Goal: Information Seeking & Learning: Learn about a topic

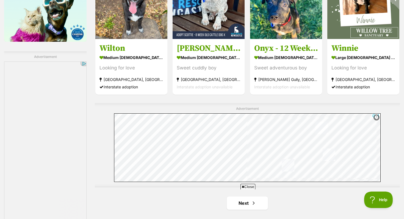
scroll to position [1011, 0]
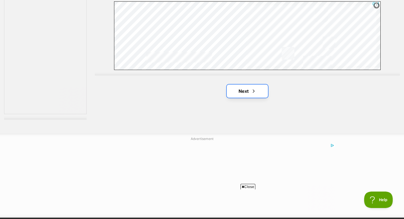
click at [259, 89] on link "Next" at bounding box center [247, 91] width 41 height 13
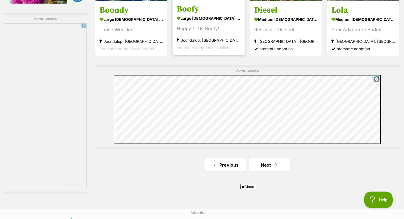
scroll to position [1015, 0]
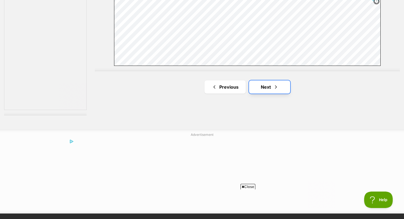
click at [255, 89] on link "Next" at bounding box center [269, 87] width 41 height 13
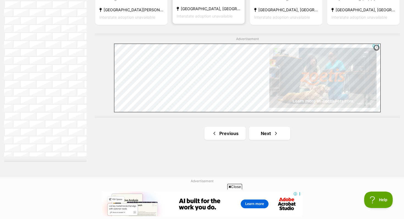
scroll to position [1085, 0]
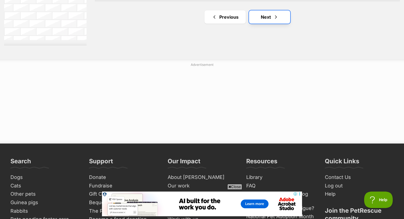
click at [262, 15] on link "Next" at bounding box center [269, 16] width 41 height 13
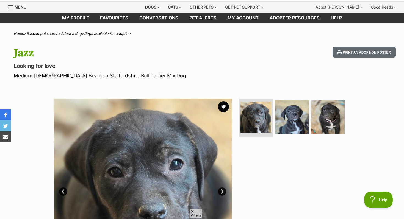
scroll to position [15, 0]
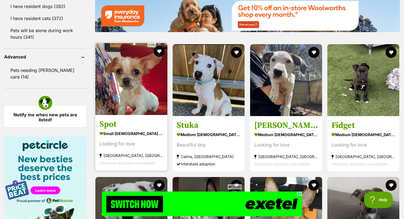
scroll to position [689, 0]
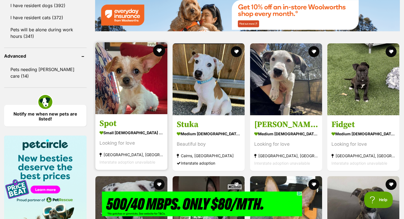
click at [159, 49] on button "favourite" at bounding box center [159, 51] width 12 height 12
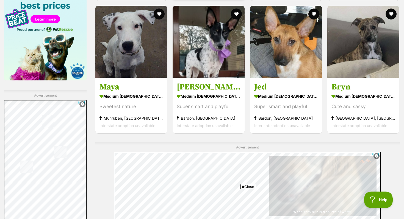
scroll to position [985, 0]
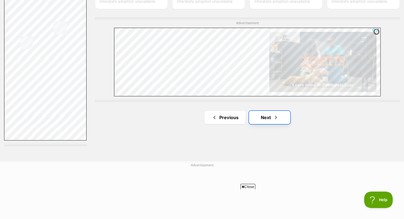
click at [274, 116] on span "Next page" at bounding box center [276, 117] width 6 height 7
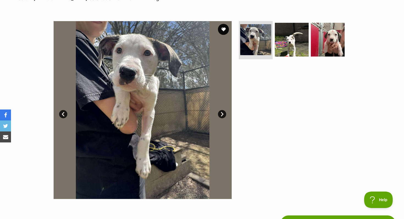
scroll to position [264, 0]
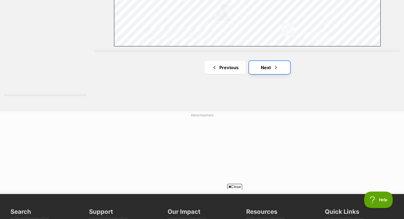
click at [271, 72] on link "Next" at bounding box center [269, 67] width 41 height 13
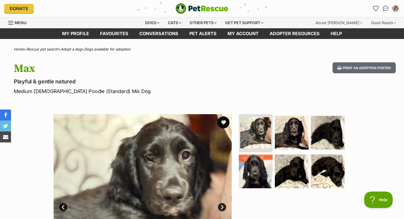
click at [221, 122] on button "favourite" at bounding box center [224, 123] width 12 height 12
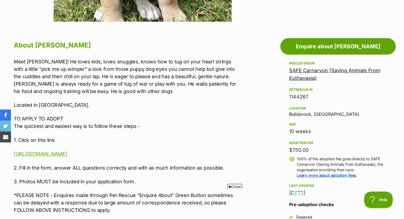
click at [138, 59] on p "Meet [PERSON_NAME]! He loves kids, loves snuggles, knows how to tug on your hea…" at bounding box center [127, 76] width 227 height 37
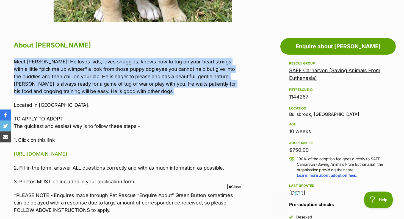
click at [138, 59] on p "Meet [PERSON_NAME]! He loves kids, loves snuggles, knows how to tug on your hea…" at bounding box center [127, 76] width 227 height 37
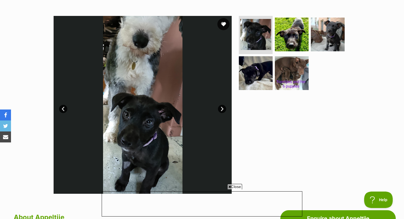
click at [222, 25] on button "favourite" at bounding box center [224, 24] width 12 height 12
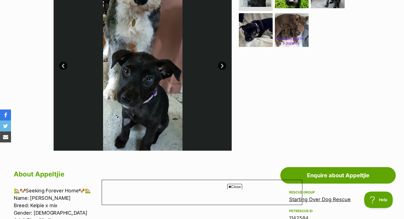
scroll to position [154, 0]
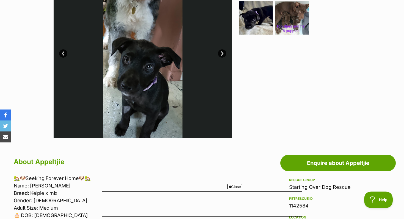
click at [332, 189] on link "Starting Over Dog Rescue" at bounding box center [320, 188] width 62 height 6
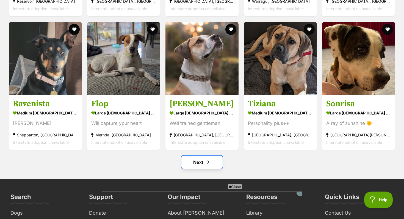
click at [198, 156] on link "Next" at bounding box center [202, 162] width 41 height 13
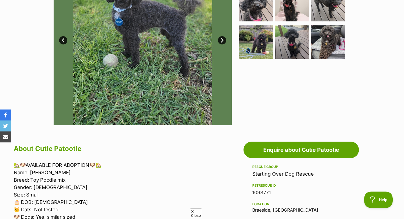
scroll to position [254, 0]
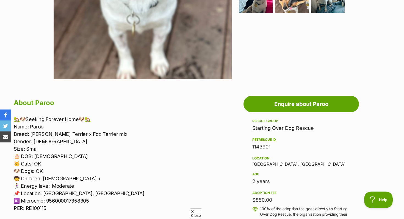
scroll to position [214, 0]
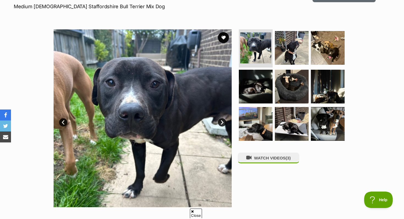
scroll to position [151, 0]
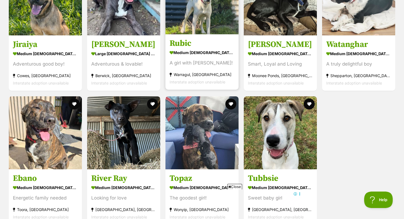
scroll to position [872, 0]
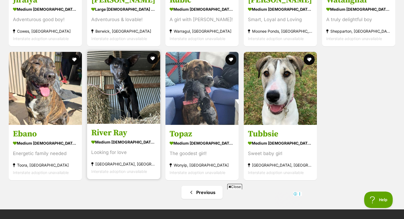
click at [128, 83] on img at bounding box center [123, 87] width 73 height 73
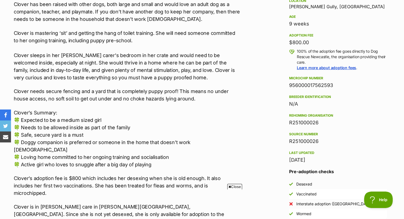
scroll to position [322, 0]
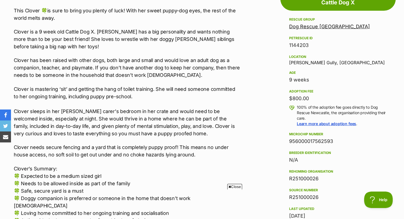
click at [309, 27] on link "Dog Rescue [GEOGRAPHIC_DATA]" at bounding box center [329, 27] width 81 height 6
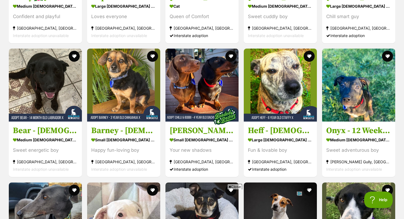
scroll to position [750, 0]
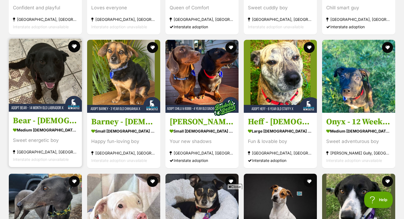
click at [75, 40] on button "favourite" at bounding box center [74, 46] width 12 height 12
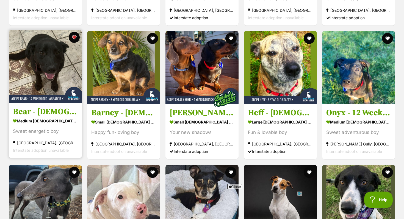
scroll to position [749, 0]
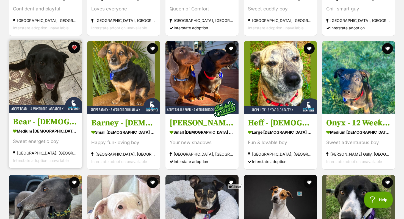
click at [76, 42] on button "favourite" at bounding box center [74, 48] width 12 height 12
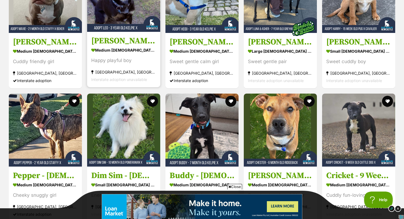
scroll to position [1406, 0]
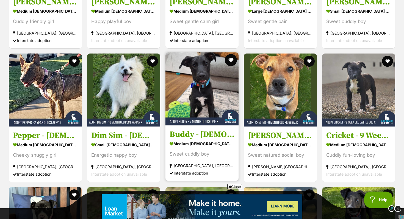
click at [232, 57] on button "favourite" at bounding box center [231, 60] width 12 height 12
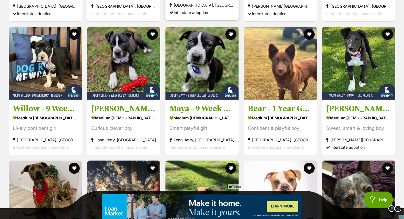
scroll to position [1568, 0]
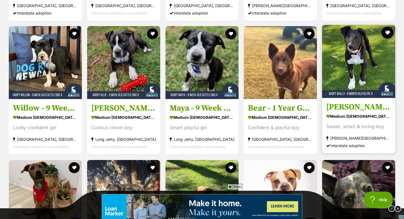
click at [389, 29] on button "favourite" at bounding box center [388, 33] width 12 height 12
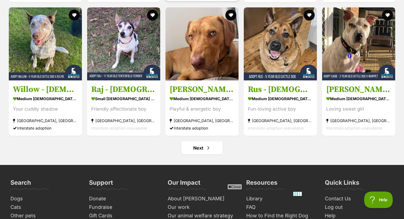
scroll to position [2131, 0]
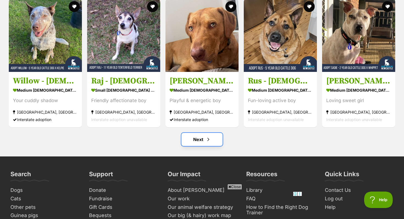
click at [213, 133] on link "Next" at bounding box center [202, 139] width 41 height 13
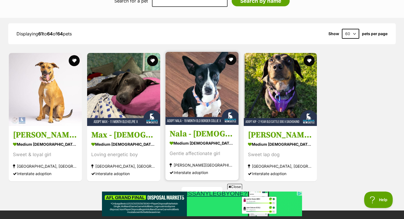
scroll to position [607, 0]
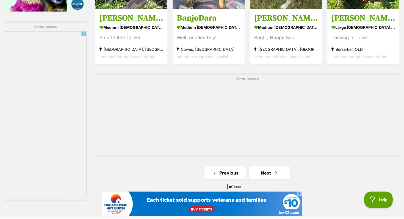
scroll to position [986, 0]
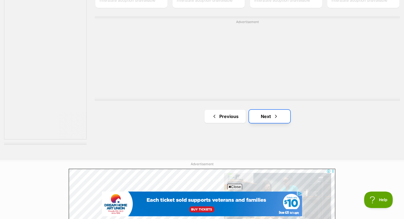
click at [264, 117] on link "Next" at bounding box center [269, 116] width 41 height 13
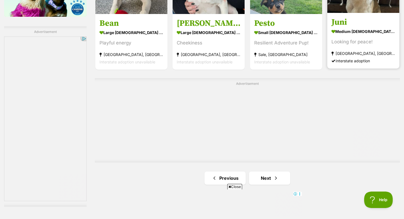
scroll to position [971, 0]
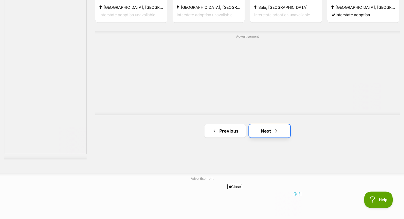
click at [259, 127] on link "Next" at bounding box center [269, 131] width 41 height 13
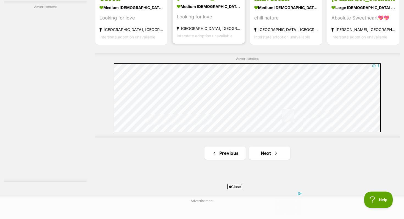
scroll to position [990, 0]
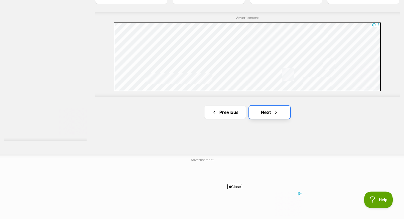
click at [283, 107] on link "Next" at bounding box center [269, 112] width 41 height 13
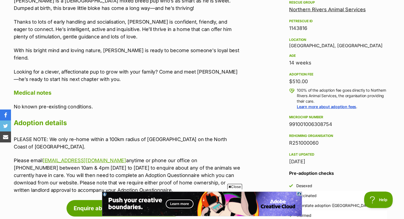
scroll to position [344, 0]
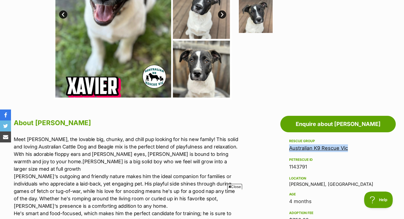
scroll to position [48, 0]
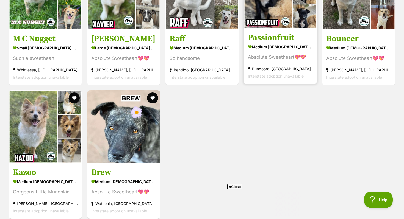
scroll to position [662, 0]
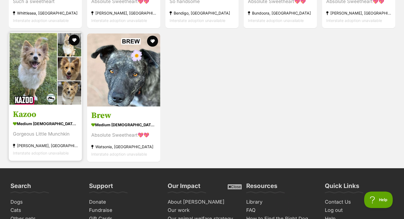
click at [50, 71] on img at bounding box center [45, 68] width 73 height 73
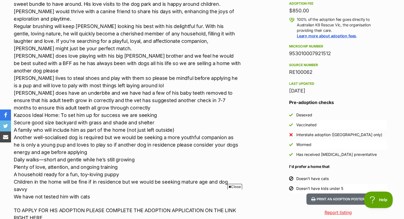
scroll to position [0, 83]
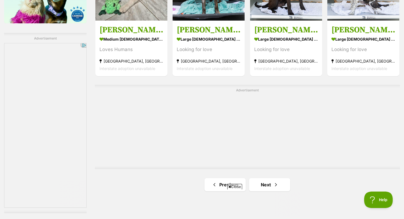
scroll to position [1025, 0]
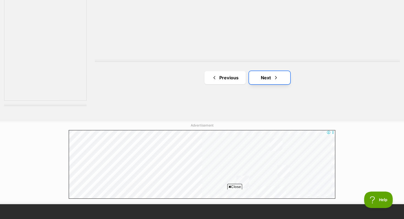
click at [273, 76] on link "Next" at bounding box center [269, 77] width 41 height 13
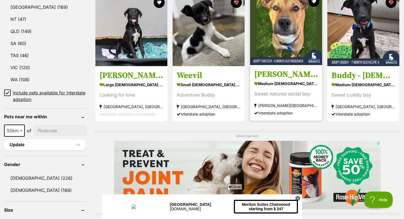
scroll to position [308, 0]
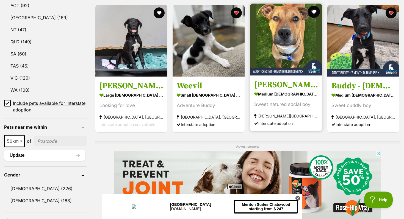
click at [313, 10] on button "favourite" at bounding box center [314, 12] width 12 height 12
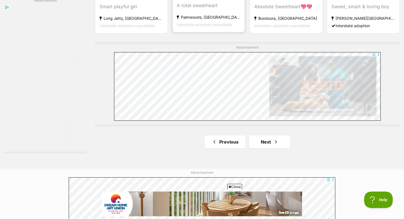
scroll to position [0, 0]
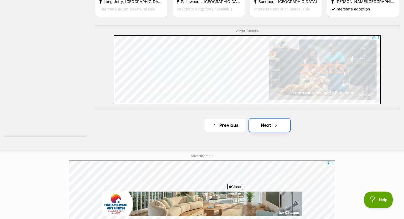
click at [267, 126] on link "Next" at bounding box center [269, 125] width 41 height 13
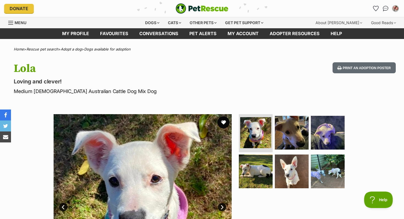
click at [225, 123] on button "favourite" at bounding box center [224, 123] width 12 height 12
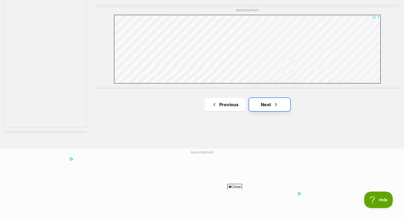
click at [266, 104] on link "Next" at bounding box center [269, 104] width 41 height 13
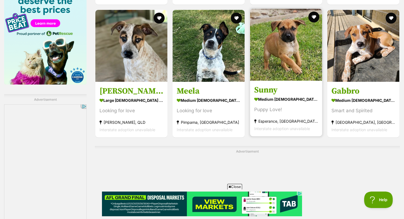
scroll to position [955, 0]
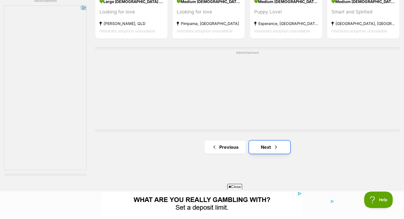
click at [267, 142] on link "Next" at bounding box center [269, 147] width 41 height 13
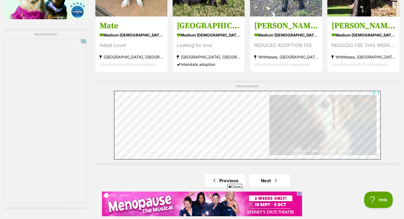
scroll to position [1070, 0]
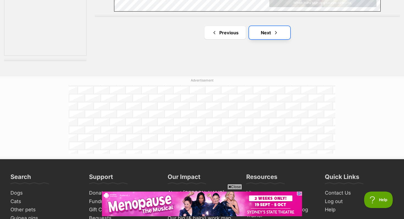
click at [265, 29] on link "Next" at bounding box center [269, 32] width 41 height 13
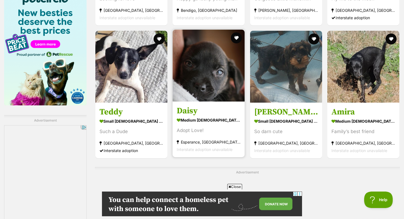
scroll to position [1023, 0]
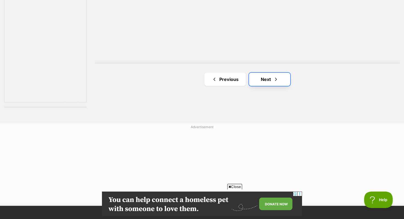
click at [257, 80] on link "Next" at bounding box center [269, 79] width 41 height 13
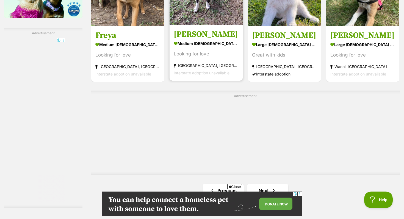
scroll to position [1061, 0]
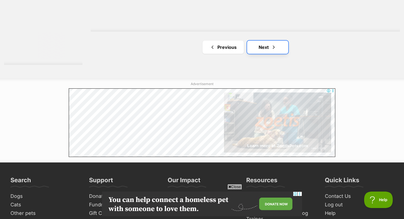
click at [262, 46] on link "Next" at bounding box center [267, 47] width 41 height 13
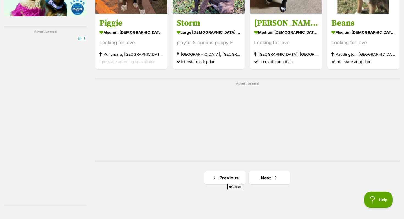
scroll to position [1082, 0]
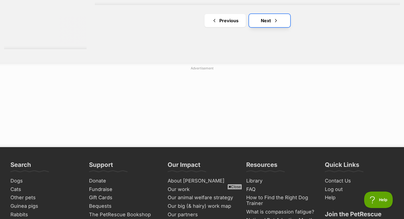
click at [262, 20] on link "Next" at bounding box center [269, 20] width 41 height 13
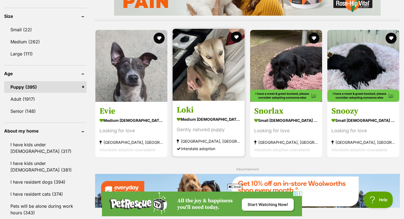
scroll to position [518, 0]
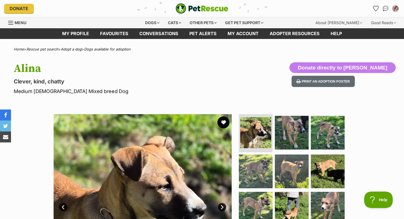
click at [224, 121] on button "favourite" at bounding box center [224, 123] width 12 height 12
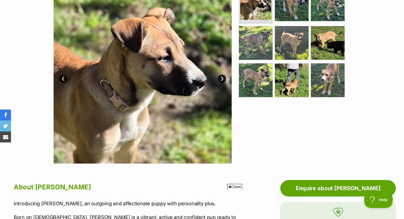
scroll to position [222, 0]
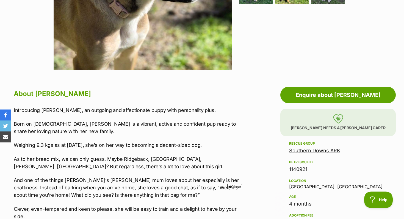
click at [300, 151] on link "Southern Downs ARK" at bounding box center [314, 151] width 51 height 6
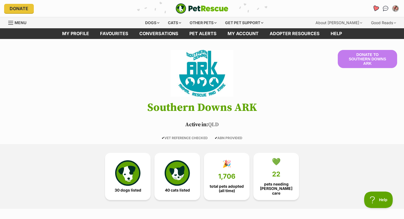
click at [375, 9] on icon "Favourites" at bounding box center [376, 8] width 7 height 6
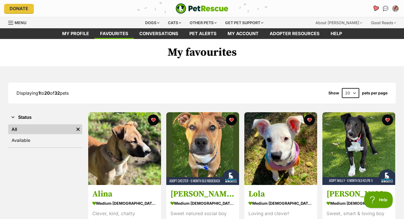
click at [376, 8] on icon "Favourites" at bounding box center [376, 8] width 7 height 6
click at [372, 9] on link "Favourites" at bounding box center [375, 8] width 11 height 11
click at [12, 115] on img "button" at bounding box center [13, 117] width 6 height 6
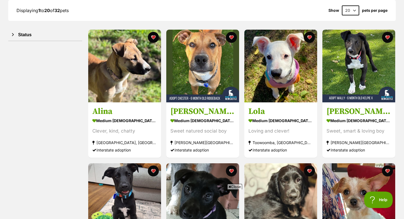
scroll to position [91, 0]
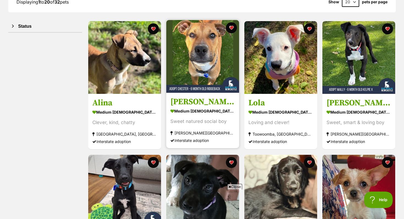
click at [222, 59] on img at bounding box center [202, 56] width 73 height 73
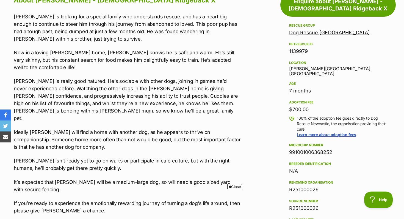
scroll to position [331, 0]
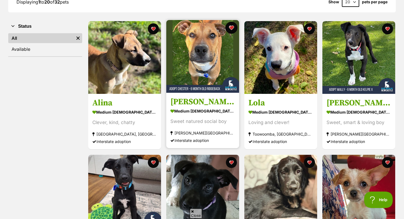
click at [232, 26] on button "favourite" at bounding box center [232, 28] width 12 height 12
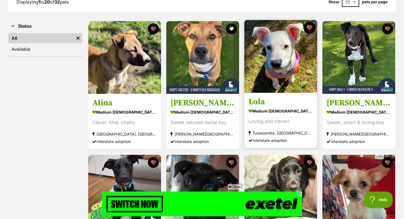
click at [311, 28] on button "favourite" at bounding box center [310, 28] width 12 height 12
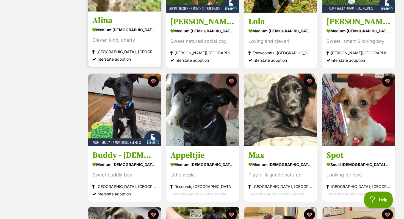
scroll to position [116, 0]
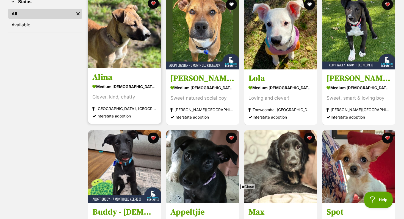
click at [126, 46] on img at bounding box center [124, 32] width 73 height 73
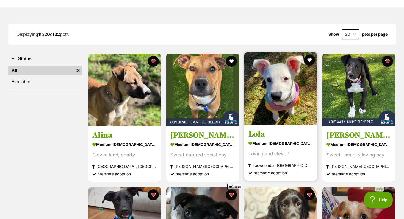
scroll to position [0, 0]
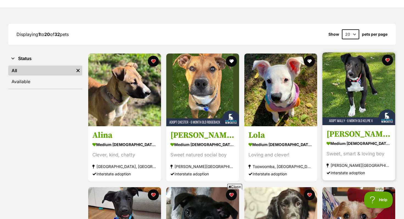
click at [368, 82] on img at bounding box center [359, 89] width 73 height 73
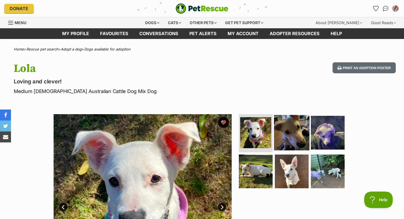
click at [287, 145] on img at bounding box center [291, 132] width 35 height 35
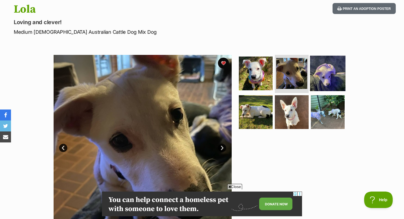
scroll to position [114, 0]
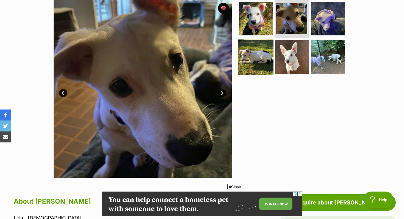
click at [267, 55] on img at bounding box center [255, 57] width 35 height 35
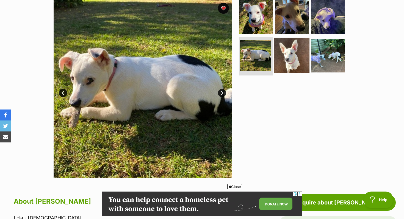
click at [293, 58] on img at bounding box center [291, 55] width 35 height 35
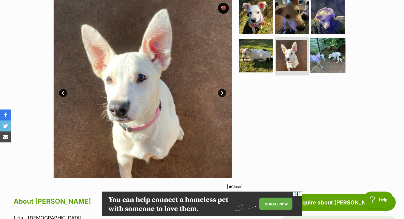
click at [320, 63] on img at bounding box center [327, 55] width 35 height 35
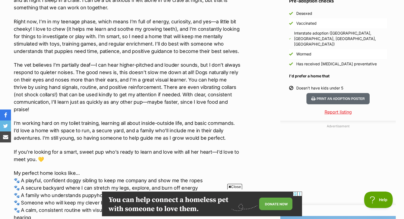
scroll to position [537, 0]
click at [125, 74] on p "The vet believes I’m partially deaf—I can hear higher-pitched and louder sounds…" at bounding box center [127, 87] width 227 height 52
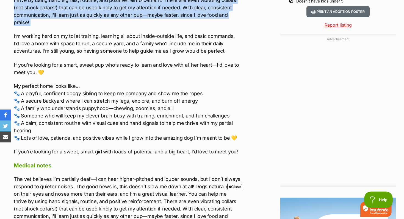
scroll to position [624, 0]
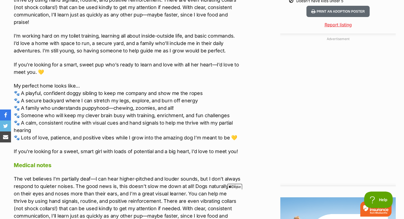
click at [134, 84] on p "My perfect home looks like… 🐾 A playful, confident doggy sibling to keep me com…" at bounding box center [127, 111] width 227 height 59
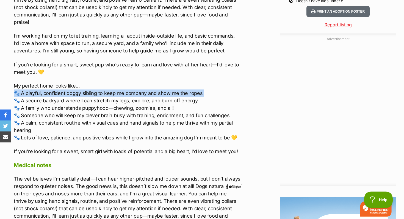
click at [134, 84] on p "My perfect home looks like… 🐾 A playful, confident doggy sibling to keep me com…" at bounding box center [127, 111] width 227 height 59
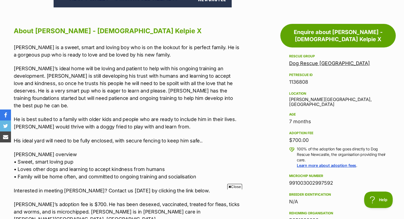
scroll to position [297, 0]
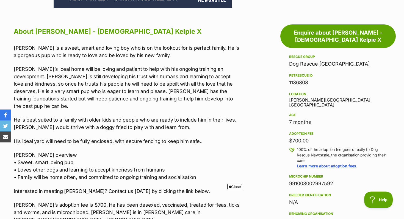
click at [181, 138] on p "His ideal yard will need to be fully enclosed, with secure fencing to keep him …" at bounding box center [127, 141] width 227 height 7
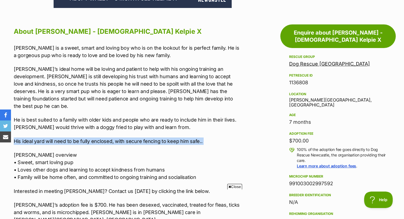
click at [181, 138] on p "His ideal yard will need to be fully enclosed, with secure fencing to keep him …" at bounding box center [127, 141] width 227 height 7
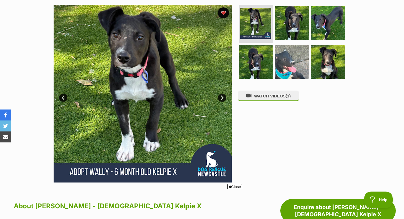
scroll to position [0, 0]
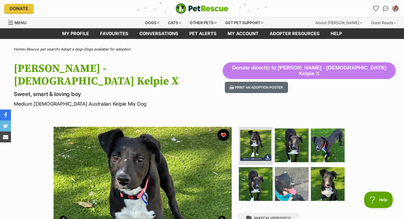
click at [223, 129] on button "favourite" at bounding box center [224, 135] width 12 height 12
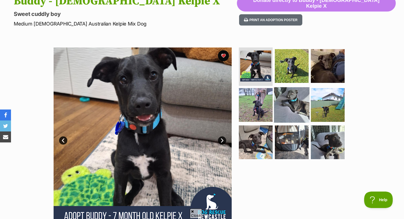
click at [285, 100] on img at bounding box center [291, 104] width 35 height 35
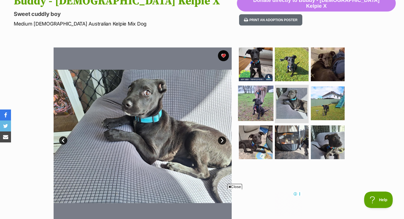
click at [255, 108] on img at bounding box center [255, 103] width 35 height 35
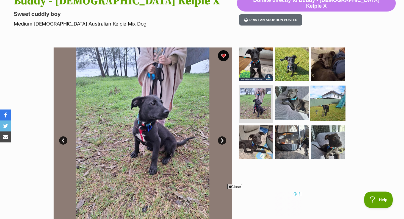
click at [324, 112] on img at bounding box center [327, 103] width 35 height 35
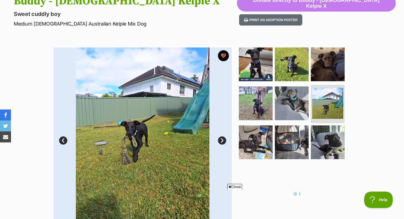
click at [309, 144] on ul at bounding box center [294, 105] width 113 height 115
click at [313, 145] on img at bounding box center [327, 142] width 35 height 35
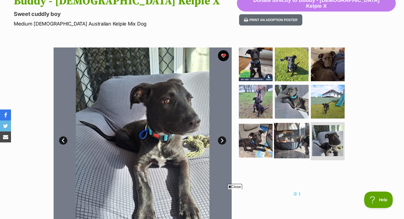
click at [295, 141] on img at bounding box center [291, 140] width 35 height 35
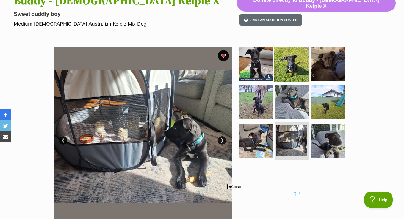
click at [305, 59] on img at bounding box center [291, 64] width 35 height 35
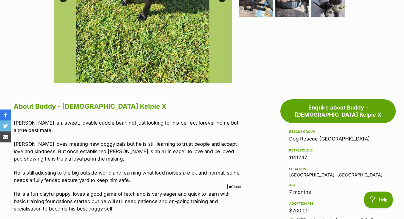
scroll to position [189, 0]
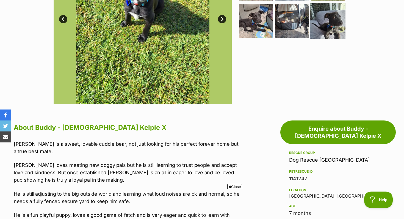
click at [327, 21] on img at bounding box center [327, 20] width 35 height 35
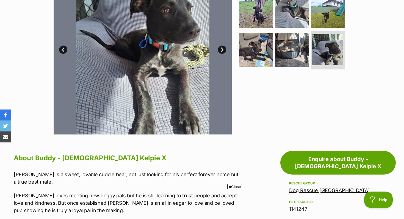
scroll to position [103, 0]
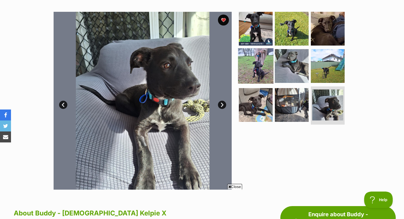
click at [249, 61] on img at bounding box center [255, 65] width 35 height 35
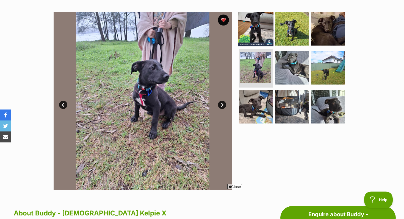
click at [254, 35] on img at bounding box center [255, 28] width 35 height 35
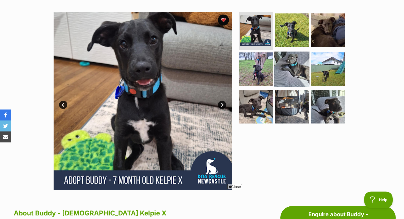
click at [285, 53] on img at bounding box center [291, 69] width 35 height 35
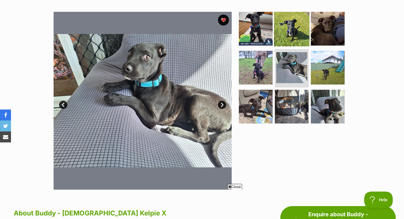
click at [288, 33] on img at bounding box center [291, 28] width 35 height 35
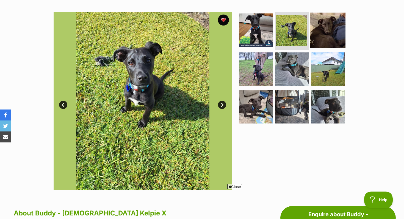
click at [324, 32] on img at bounding box center [327, 30] width 35 height 35
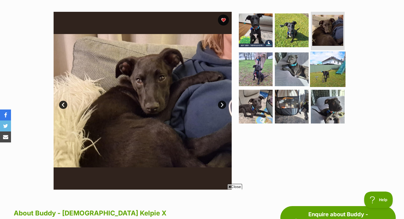
click at [324, 53] on img at bounding box center [327, 69] width 35 height 35
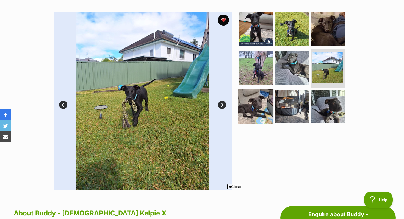
click at [268, 107] on img at bounding box center [255, 106] width 35 height 35
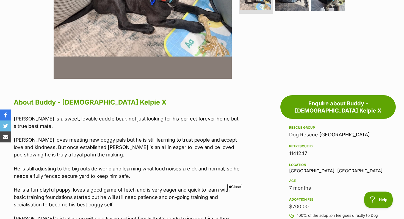
scroll to position [210, 0]
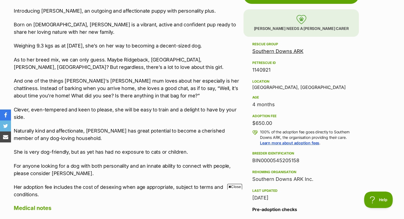
click at [133, 23] on p "Born on [DEMOGRAPHIC_DATA], [PERSON_NAME] is a vibrant, active and confident pu…" at bounding box center [127, 28] width 227 height 15
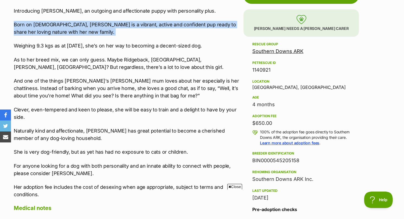
click at [133, 23] on p "Born on [DEMOGRAPHIC_DATA], [PERSON_NAME] is a vibrant, active and confident pu…" at bounding box center [127, 28] width 227 height 15
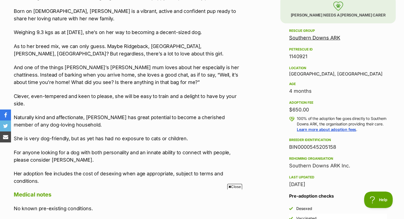
scroll to position [336, 0]
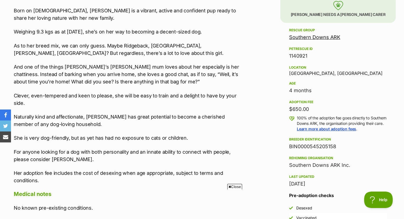
click at [130, 43] on p "As to her breed mix, we can only guess. Maybe Ridgeback, [GEOGRAPHIC_DATA], [PE…" at bounding box center [127, 49] width 227 height 15
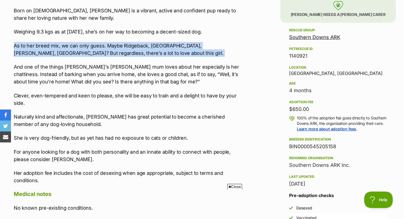
click at [130, 43] on p "As to her breed mix, we can only guess. Maybe Ridgeback, Staffy, Shepherd, Kelp…" at bounding box center [127, 49] width 227 height 15
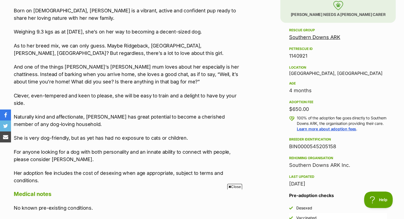
click at [125, 68] on p "And one of the things Alina’s foster mum loves about her especially is her chat…" at bounding box center [127, 74] width 227 height 22
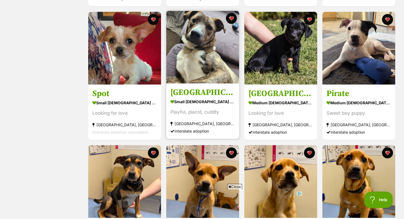
scroll to position [221, 0]
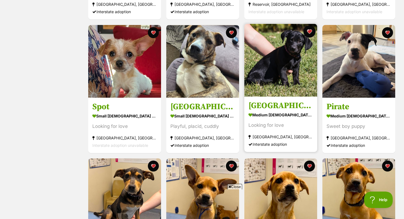
click at [312, 31] on button "favourite" at bounding box center [310, 32] width 12 height 12
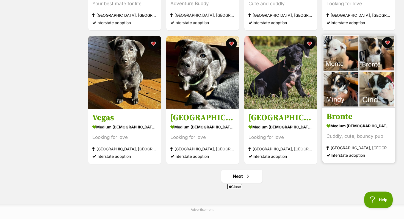
scroll to position [612, 0]
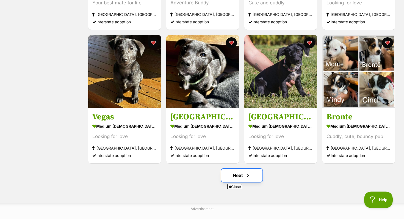
click at [245, 176] on link "Next" at bounding box center [241, 175] width 41 height 13
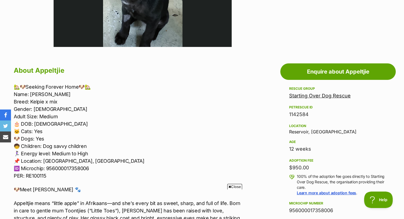
scroll to position [121, 0]
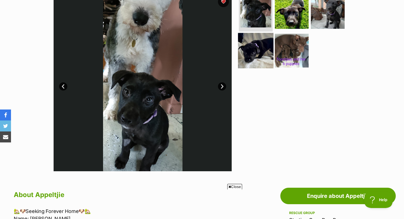
click at [264, 42] on img at bounding box center [255, 50] width 35 height 35
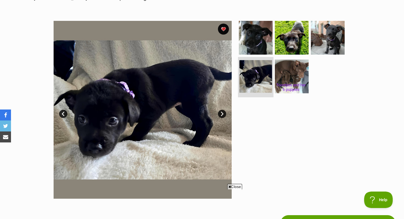
scroll to position [93, 0]
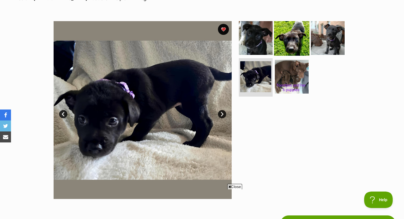
click at [295, 41] on img at bounding box center [291, 37] width 35 height 35
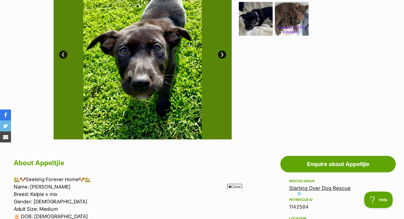
scroll to position [0, 0]
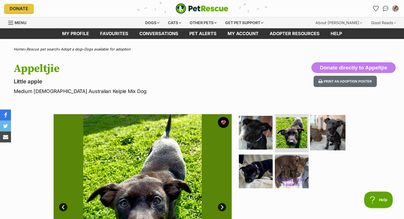
click at [320, 128] on img at bounding box center [327, 132] width 35 height 35
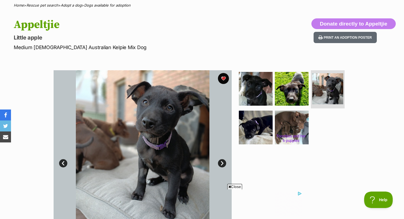
scroll to position [47, 0]
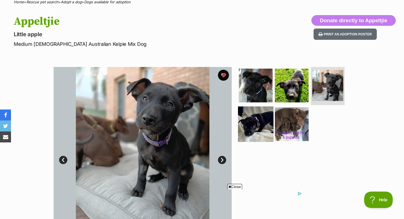
click at [257, 131] on img at bounding box center [255, 124] width 35 height 35
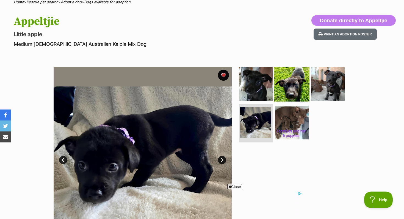
click at [296, 87] on img at bounding box center [291, 83] width 35 height 35
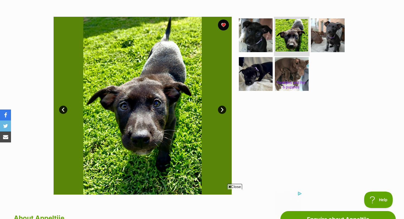
scroll to position [105, 0]
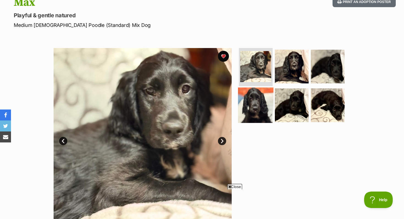
click at [257, 119] on img at bounding box center [255, 105] width 35 height 35
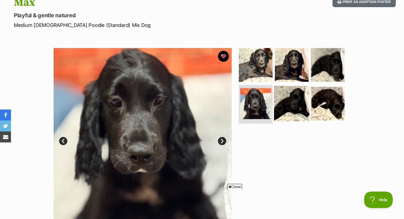
click at [287, 104] on img at bounding box center [291, 103] width 35 height 35
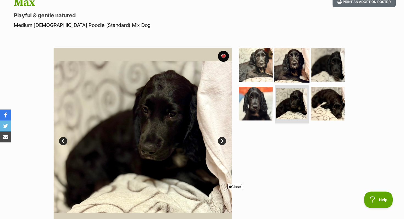
click at [293, 66] on img at bounding box center [291, 64] width 35 height 35
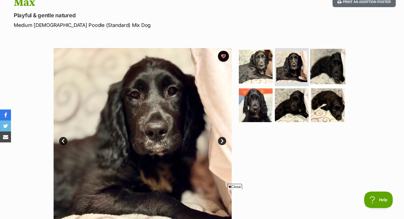
click at [319, 66] on img at bounding box center [327, 66] width 35 height 35
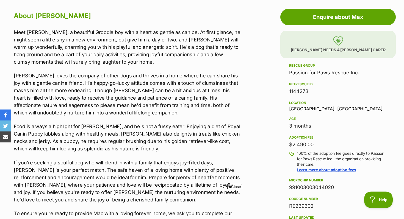
scroll to position [301, 0]
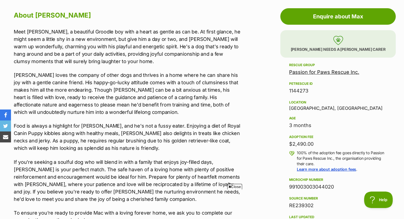
click at [297, 128] on div "3 months" at bounding box center [338, 126] width 98 height 8
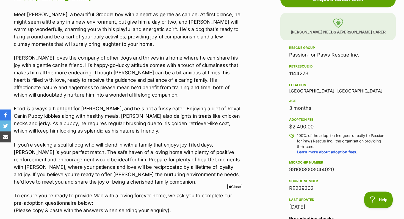
scroll to position [319, 0]
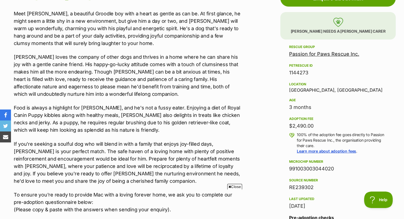
click at [297, 121] on div "Adoption fee $2,490.00" at bounding box center [338, 123] width 98 height 13
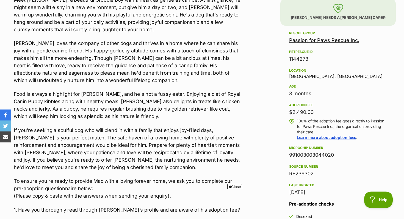
scroll to position [332, 0]
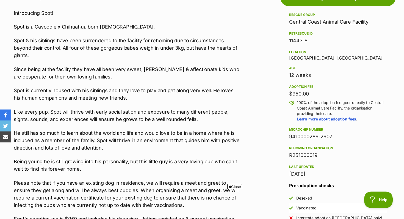
scroll to position [321, 0]
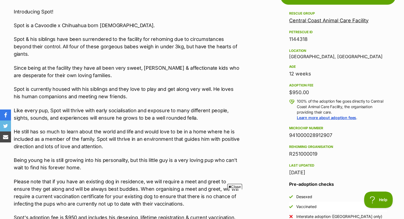
click at [301, 23] on div "Central Coast Animal Care Facility" at bounding box center [338, 21] width 98 height 8
click at [301, 22] on link "Central Coast Animal Care Facility" at bounding box center [328, 21] width 79 height 6
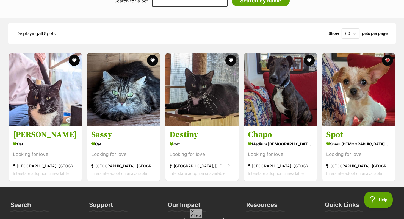
scroll to position [529, 0]
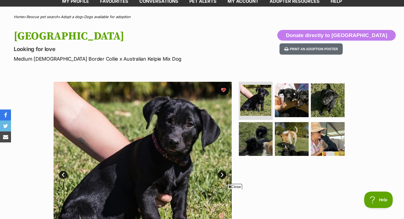
scroll to position [37, 0]
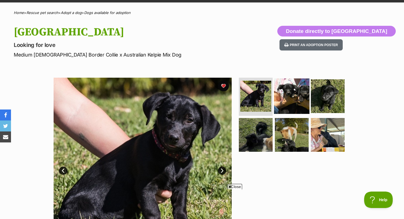
click at [283, 107] on img at bounding box center [291, 95] width 35 height 35
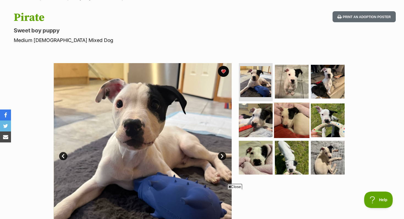
click at [286, 131] on img at bounding box center [291, 120] width 35 height 35
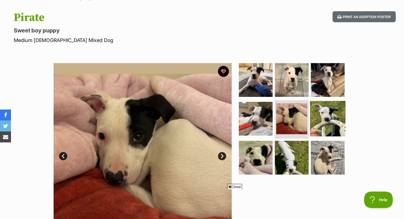
click at [334, 131] on img at bounding box center [327, 118] width 35 height 35
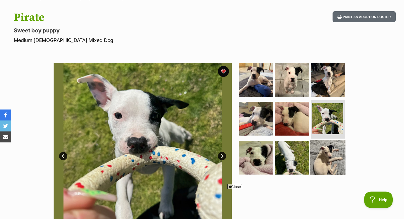
click at [327, 164] on img at bounding box center [327, 157] width 35 height 35
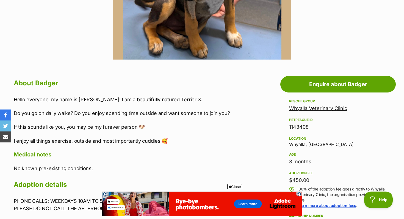
scroll to position [259, 0]
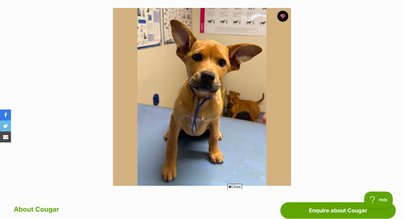
scroll to position [90, 0]
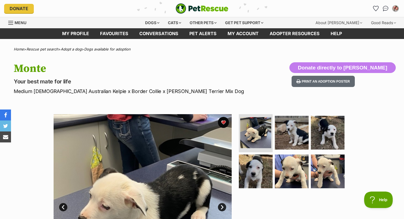
click at [103, 92] on p "Medium [DEMOGRAPHIC_DATA] Australian Kelpie x Border Collie x [PERSON_NAME] Ter…" at bounding box center [130, 91] width 233 height 7
click at [291, 138] on img at bounding box center [291, 132] width 35 height 35
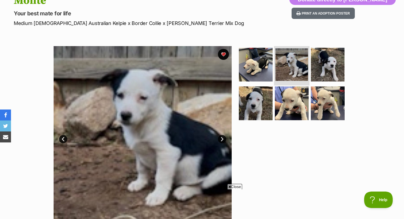
scroll to position [69, 0]
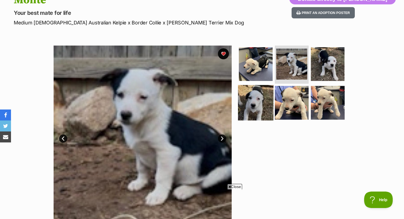
click at [260, 96] on img at bounding box center [255, 102] width 35 height 35
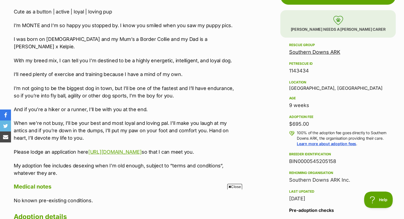
scroll to position [321, 0]
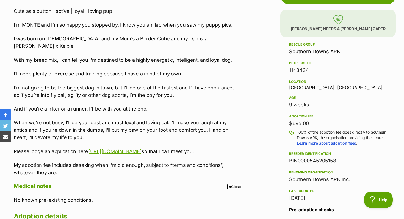
click at [122, 84] on p "I’m not going to be the biggest dog in town, but I’ll be one of the fastest and…" at bounding box center [127, 91] width 227 height 15
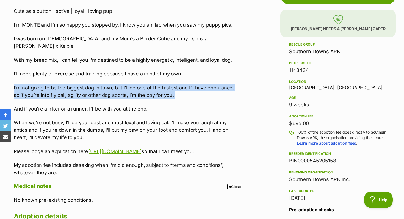
click at [122, 84] on p "I’m not going to be the biggest dog in town, but I’ll be one of the fastest and…" at bounding box center [127, 91] width 227 height 15
click at [126, 90] on p "I’m not going to be the biggest dog in town, but I’ll be one of the fastest and…" at bounding box center [127, 91] width 227 height 15
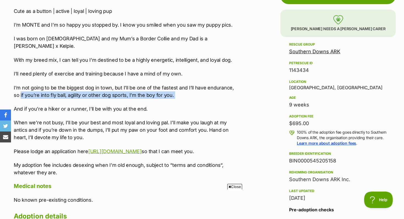
drag, startPoint x: 12, startPoint y: 87, endPoint x: 149, endPoint y: 95, distance: 136.6
click at [149, 95] on div "About Monte Cute as a button | active | loyal | loving pup I’m MONTE and I’m so…" at bounding box center [124, 187] width 233 height 396
click at [129, 105] on p "And if you’re a hiker or a runner, I’ll be with you at the end." at bounding box center [127, 108] width 227 height 7
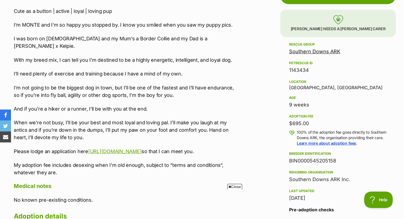
click at [129, 105] on p "And if you’re a hiker or a runner, I’ll be with you at the end." at bounding box center [127, 108] width 227 height 7
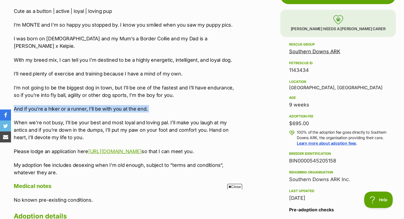
click at [129, 105] on p "And if you’re a hiker or a runner, I’ll be with you at the end." at bounding box center [127, 108] width 227 height 7
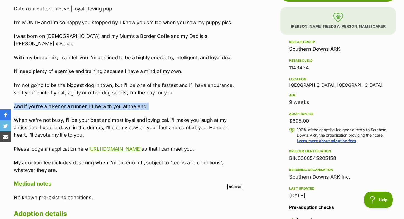
scroll to position [327, 0]
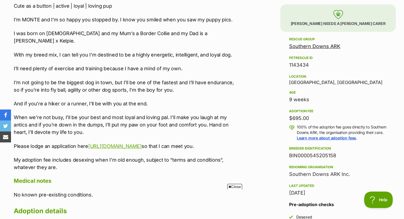
click at [130, 114] on p "When we’re not busy, I’ll be your best and most loyal and loving pal. I’ll make…" at bounding box center [127, 125] width 227 height 22
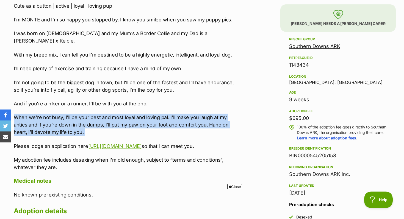
click at [130, 114] on p "When we’re not busy, I’ll be your best and most loyal and loving pal. I’ll make…" at bounding box center [127, 125] width 227 height 22
click at [128, 125] on p "When we’re not busy, I’ll be your best and most loyal and loving pal. I’ll make…" at bounding box center [127, 125] width 227 height 22
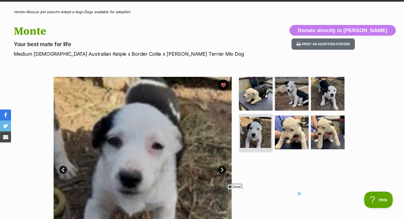
scroll to position [0, 0]
click at [289, 137] on img at bounding box center [291, 132] width 35 height 35
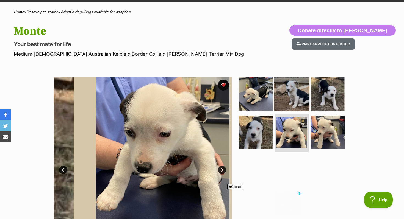
click at [285, 91] on img at bounding box center [291, 93] width 35 height 35
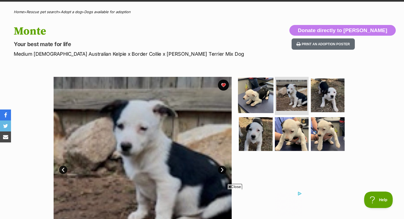
click at [254, 87] on img at bounding box center [255, 95] width 35 height 35
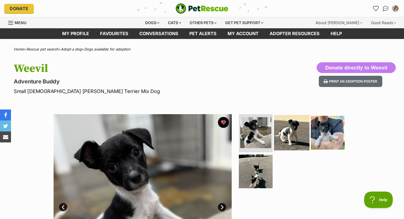
click at [287, 138] on img at bounding box center [291, 132] width 35 height 35
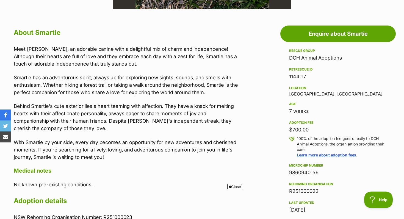
scroll to position [0, 83]
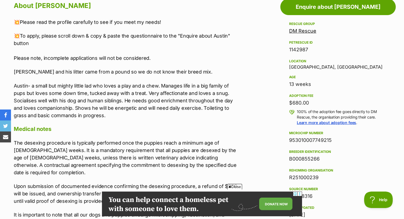
scroll to position [314, 0]
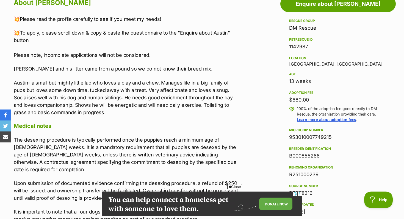
click at [95, 105] on p "Austin- a small but mighty little lad who loves a play and a chew. Manages life…" at bounding box center [127, 97] width 227 height 37
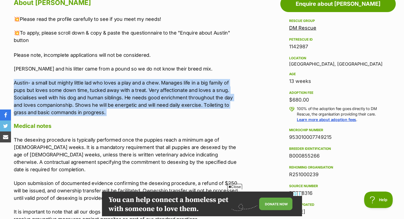
click at [95, 105] on p "Austin- a small but mighty little lad who loves a play and a chew. Manages life…" at bounding box center [127, 97] width 227 height 37
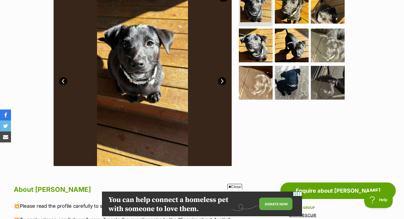
scroll to position [124, 0]
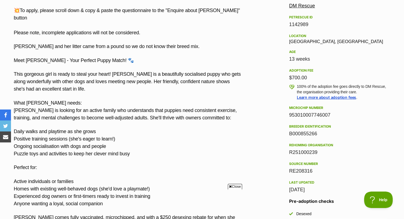
scroll to position [336, 0]
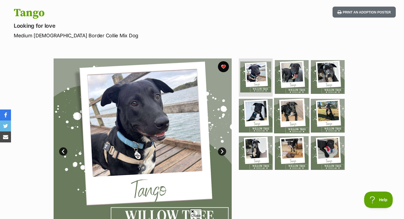
click at [292, 113] on img at bounding box center [291, 115] width 35 height 35
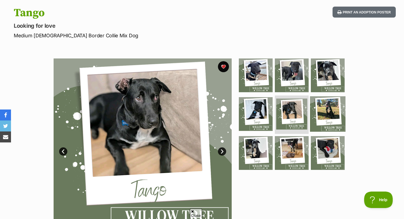
click at [325, 116] on img at bounding box center [327, 114] width 35 height 35
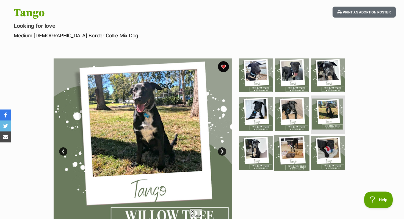
click at [278, 154] on img at bounding box center [291, 153] width 35 height 35
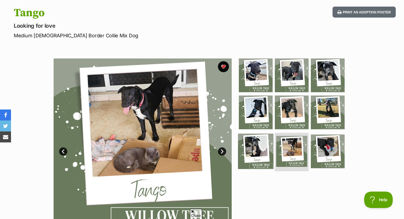
click at [265, 153] on img at bounding box center [255, 151] width 35 height 35
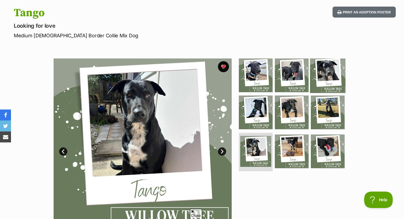
click at [336, 67] on img at bounding box center [327, 74] width 35 height 35
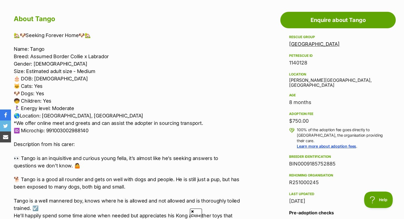
scroll to position [306, 0]
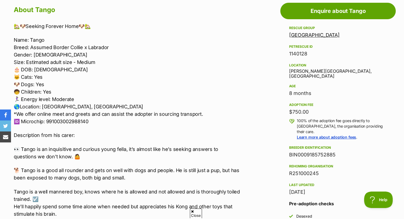
click at [60, 96] on p "Name: Tango Breed: Assumed Border Collie x Labrador Gender: [DEMOGRAPHIC_DATA] …" at bounding box center [127, 80] width 227 height 89
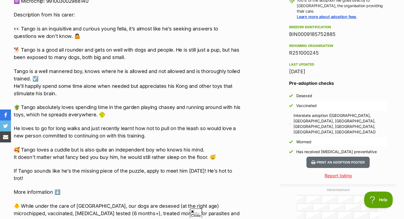
scroll to position [428, 0]
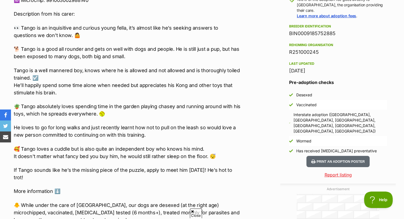
click at [72, 110] on p "🪴 Tango absolutely loves spending time in the garden playing chasey and running…" at bounding box center [127, 110] width 227 height 15
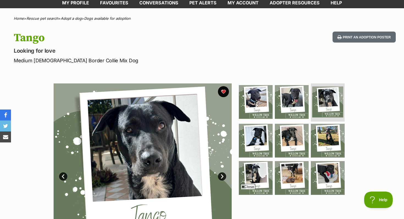
scroll to position [41, 0]
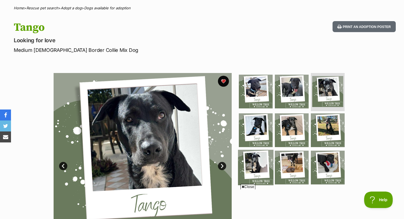
click at [253, 169] on img at bounding box center [255, 167] width 35 height 35
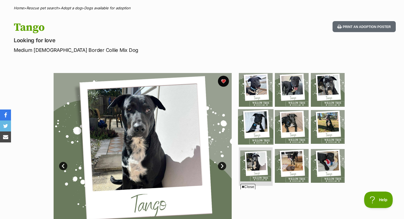
click at [255, 137] on img at bounding box center [255, 126] width 35 height 35
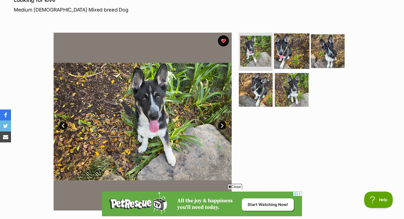
click at [285, 45] on img at bounding box center [291, 50] width 35 height 35
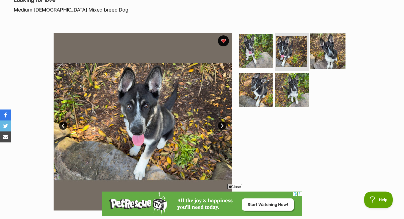
click at [325, 53] on img at bounding box center [327, 50] width 35 height 35
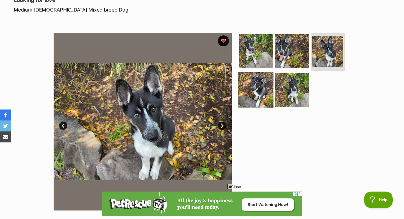
click at [253, 98] on img at bounding box center [255, 89] width 35 height 35
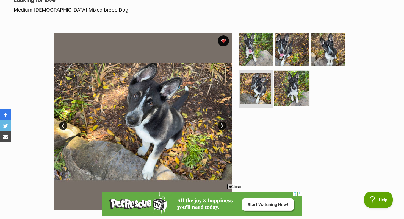
click at [298, 93] on img at bounding box center [291, 88] width 35 height 35
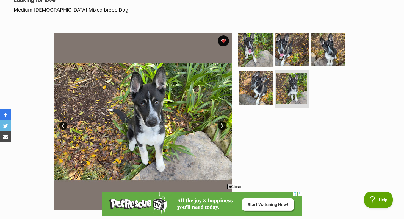
click at [239, 48] on img at bounding box center [255, 49] width 35 height 35
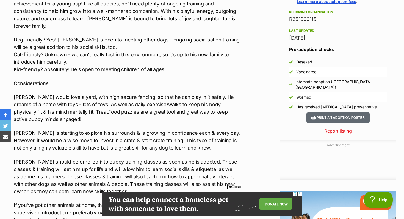
scroll to position [439, 0]
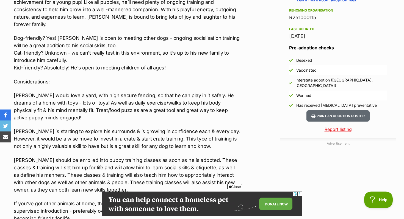
click at [150, 157] on p "[PERSON_NAME] should be enrolled into puppy training classes as soon as he is a…" at bounding box center [127, 175] width 227 height 37
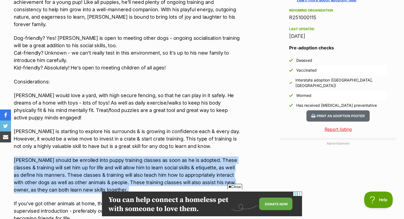
click at [150, 157] on p "[PERSON_NAME] should be enrolled into puppy training classes as soon as he is a…" at bounding box center [127, 175] width 227 height 37
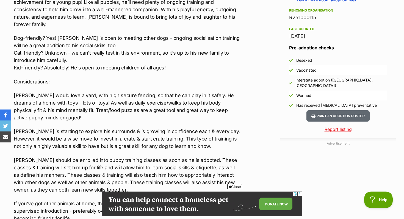
click at [152, 128] on p "[PERSON_NAME] is starting to explore his surrounds & is growing in confidence e…" at bounding box center [127, 139] width 227 height 22
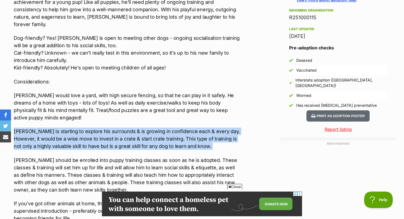
click at [152, 128] on p "[PERSON_NAME] is starting to explore his surrounds & is growing in confidence e…" at bounding box center [127, 139] width 227 height 22
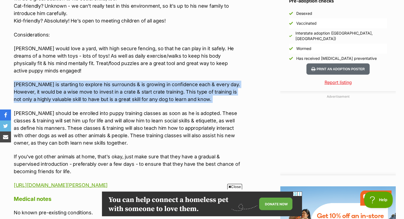
scroll to position [488, 0]
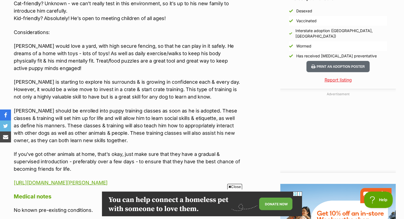
click at [151, 151] on p "If you've got other animals at home, that's okay, just make sure that they have…" at bounding box center [127, 162] width 227 height 22
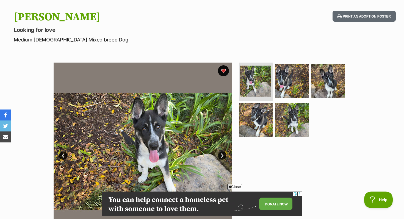
scroll to position [51, 0]
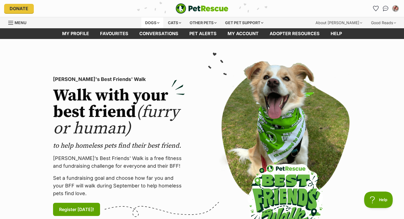
click at [151, 18] on div "Dogs" at bounding box center [152, 22] width 22 height 11
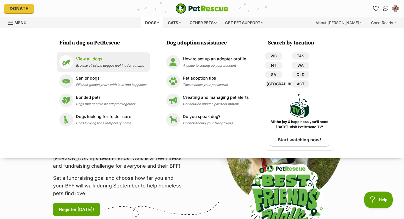
click at [115, 60] on p "View all dogs" at bounding box center [110, 59] width 68 height 6
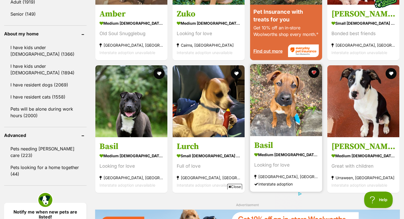
scroll to position [610, 0]
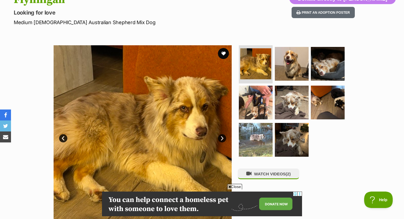
scroll to position [72, 0]
